Goal: Information Seeking & Learning: Learn about a topic

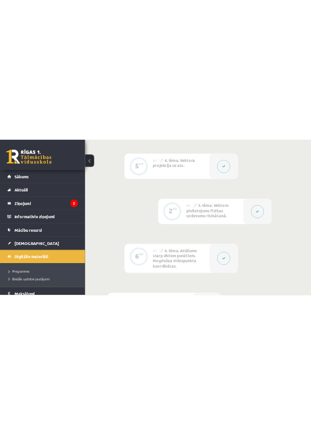
scroll to position [763, 0]
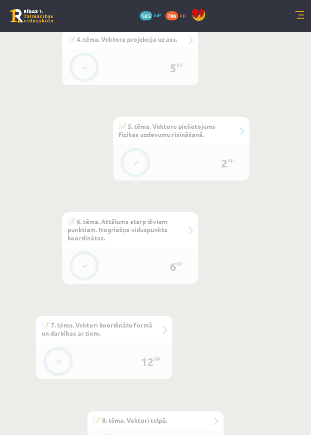
click at [309, 23] on div "0 Dāvanas 505 mP 788 xp" at bounding box center [155, 16] width 311 height 32
click at [298, 17] on link at bounding box center [300, 15] width 9 height 9
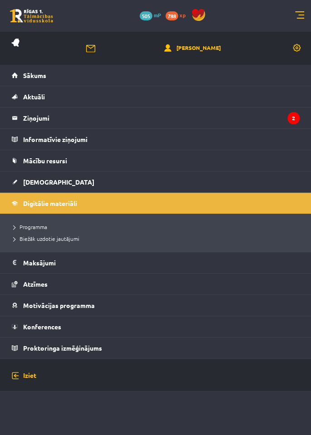
click at [29, 248] on span "Konferences" at bounding box center [42, 327] width 38 height 8
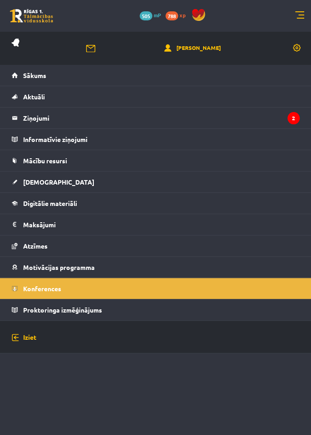
click at [41, 248] on span "Konferences" at bounding box center [42, 289] width 38 height 8
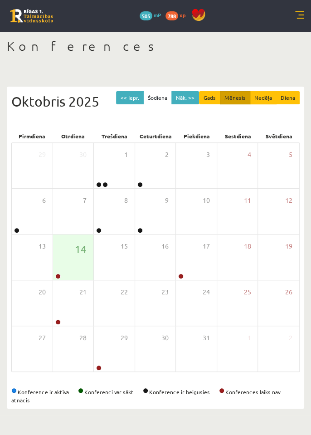
click at [56, 276] on link at bounding box center [57, 276] width 5 height 5
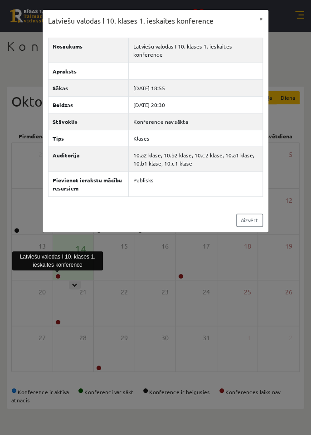
click at [141, 281] on div "Latviešu valodas I 10. klases 1. ieskaites konference × Nosaukums Latviešu valo…" at bounding box center [155, 217] width 311 height 435
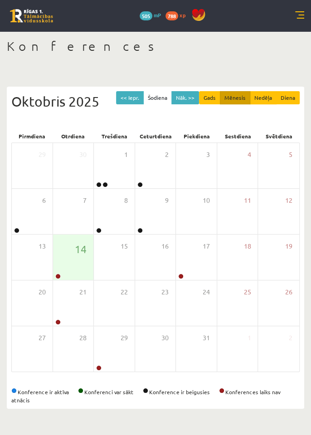
click at [138, 230] on link at bounding box center [140, 230] width 5 height 5
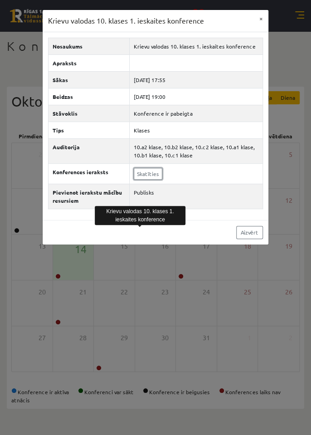
click at [143, 174] on link "Skatīties" at bounding box center [148, 174] width 29 height 12
